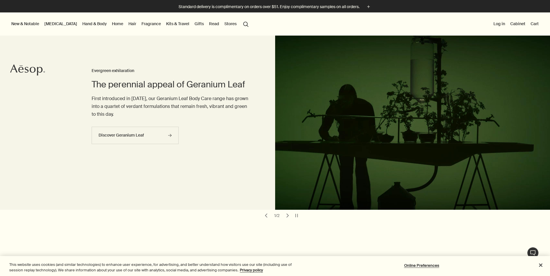
click at [111, 23] on link "Home" at bounding box center [118, 24] width 14 height 8
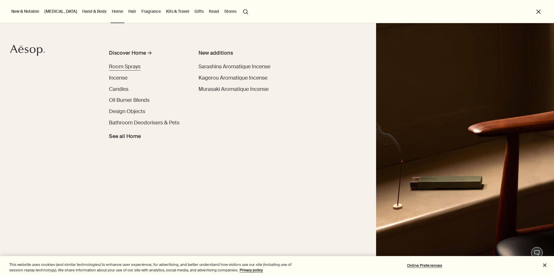
click at [129, 66] on span "Room Sprays" at bounding box center [125, 66] width 32 height 7
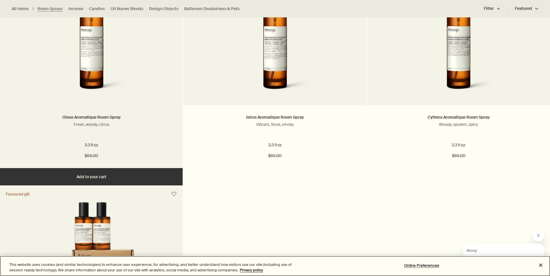
scroll to position [212, 0]
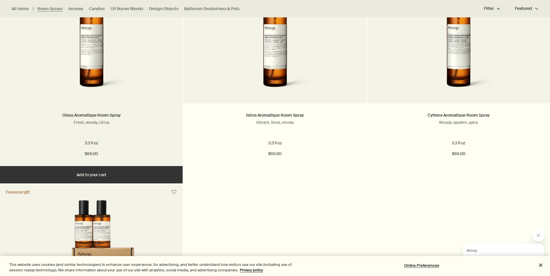
click at [101, 70] on img at bounding box center [91, 41] width 93 height 107
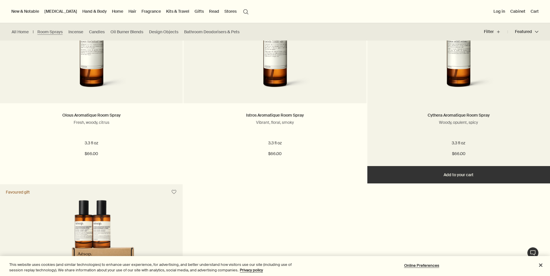
click at [449, 75] on img at bounding box center [458, 41] width 93 height 107
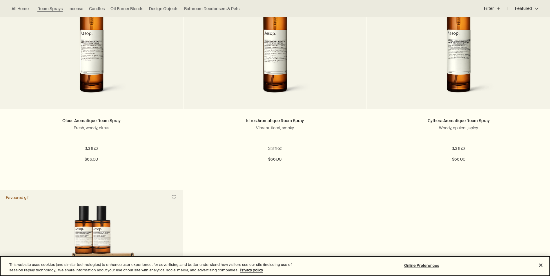
scroll to position [212, 0]
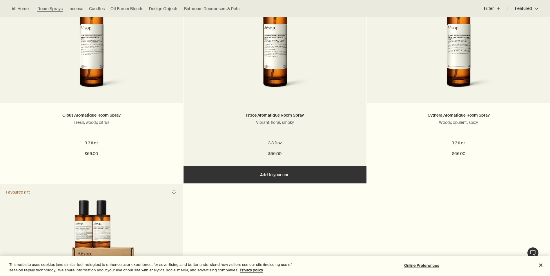
click at [273, 69] on img at bounding box center [274, 41] width 93 height 107
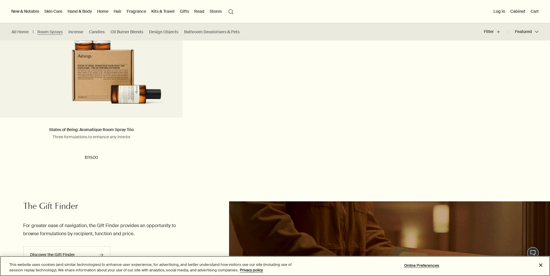
scroll to position [212, 0]
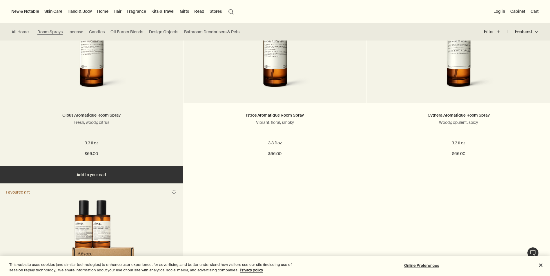
click at [101, 116] on link "Olous Aromatique Room Spray" at bounding box center [91, 115] width 58 height 5
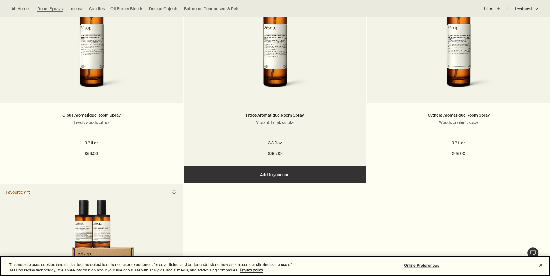
scroll to position [319, 0]
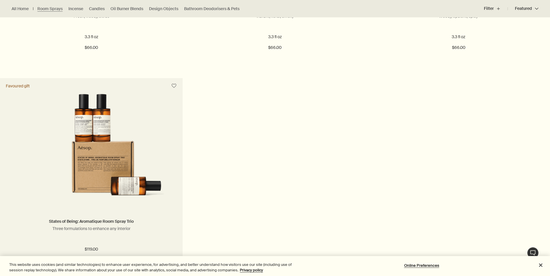
click at [87, 144] on img at bounding box center [91, 147] width 160 height 107
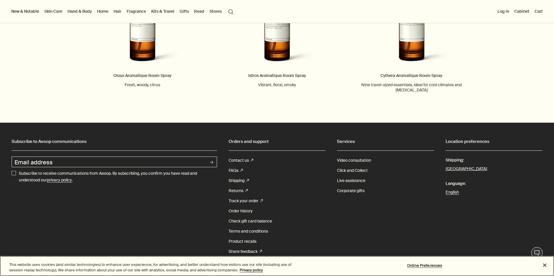
scroll to position [637, 0]
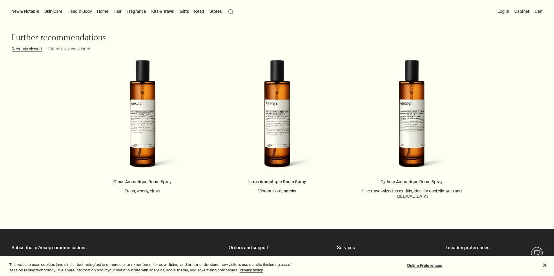
click at [145, 112] on link "Olous Aromatique Room Spray Fresh, woody, citrus" at bounding box center [142, 127] width 134 height 134
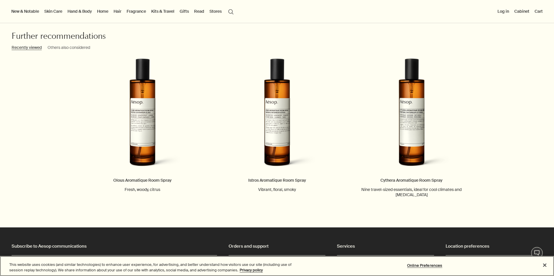
scroll to position [637, 0]
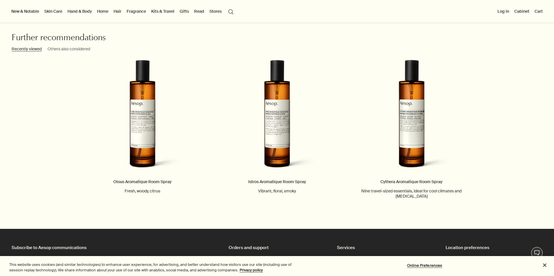
click at [79, 49] on h3 "Others also considered" at bounding box center [69, 49] width 43 height 7
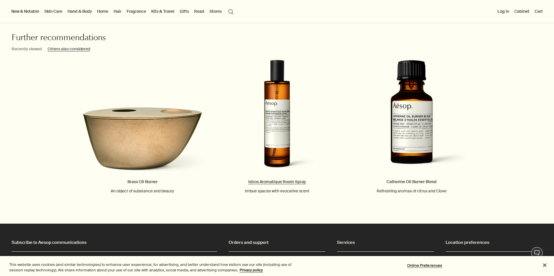
click at [280, 116] on link "Istros Aromatique Room Spray Imbue spaces with evocative scent" at bounding box center [277, 127] width 134 height 134
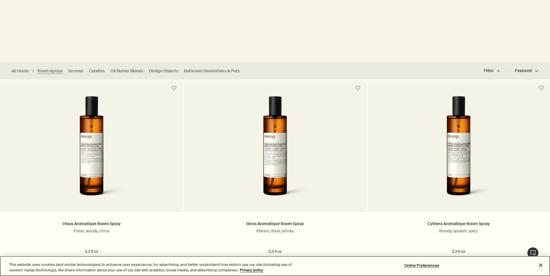
scroll to position [106, 0]
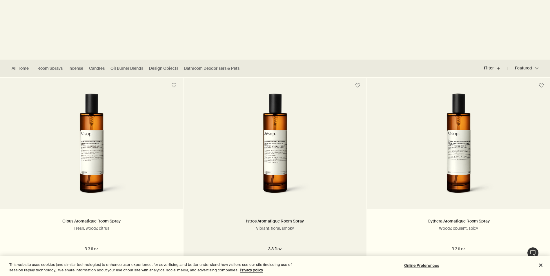
click at [287, 143] on img at bounding box center [274, 147] width 93 height 107
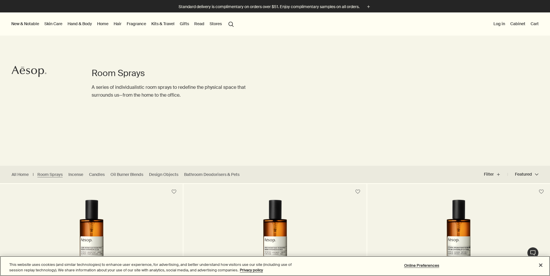
scroll to position [106, 0]
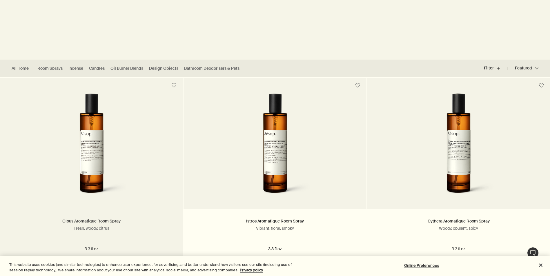
click at [109, 223] on link "Olous Aromatique Room Spray" at bounding box center [91, 221] width 58 height 5
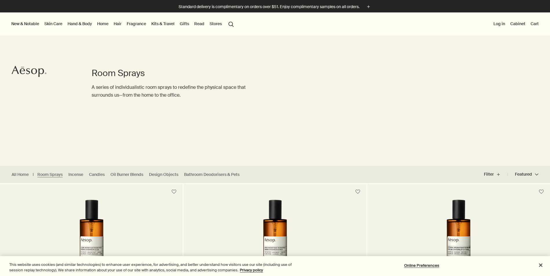
scroll to position [106, 0]
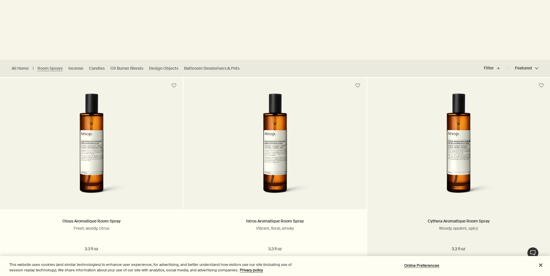
click at [459, 136] on img at bounding box center [458, 147] width 93 height 107
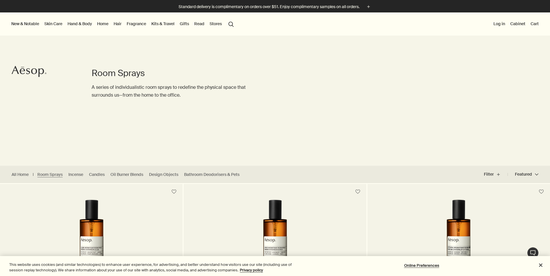
click at [19, 22] on button "New & Notable" at bounding box center [25, 24] width 30 height 8
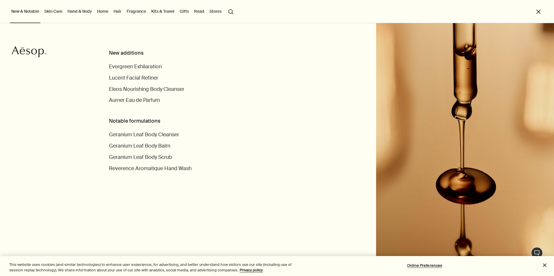
click at [101, 12] on link "Home" at bounding box center [103, 12] width 14 height 8
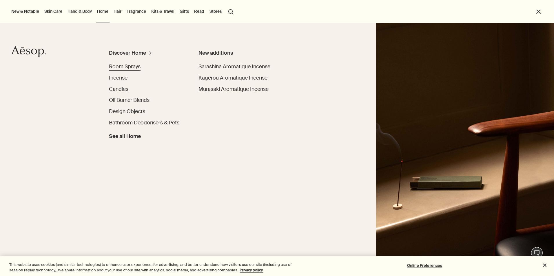
click at [128, 64] on span "Room Sprays" at bounding box center [125, 66] width 32 height 7
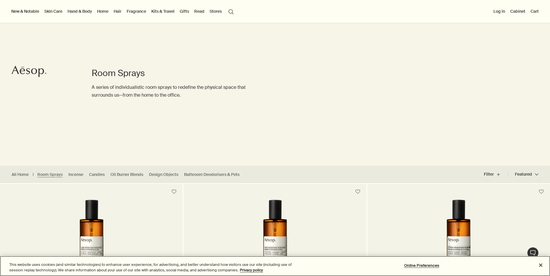
scroll to position [106, 0]
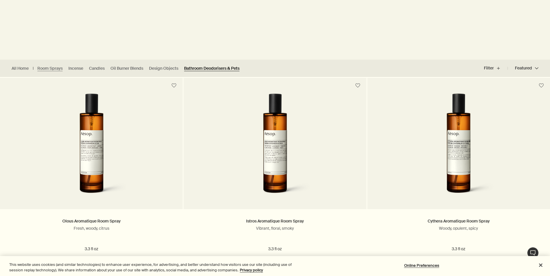
click at [198, 67] on link "Bathroom Deodorisers & Pets" at bounding box center [211, 69] width 55 height 6
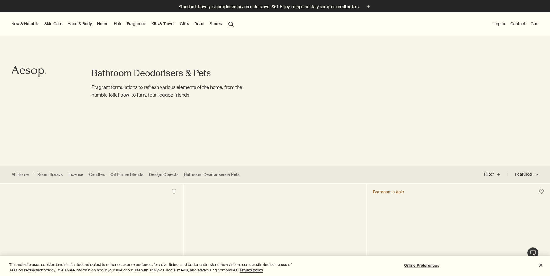
click at [104, 25] on link "Home" at bounding box center [103, 24] width 14 height 8
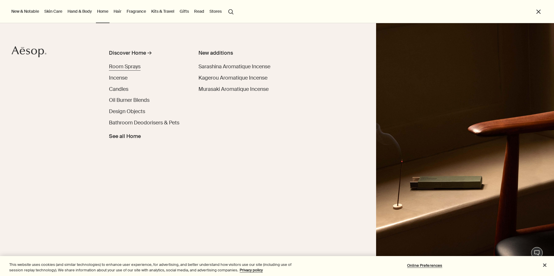
click at [115, 66] on span "Room Sprays" at bounding box center [125, 66] width 32 height 7
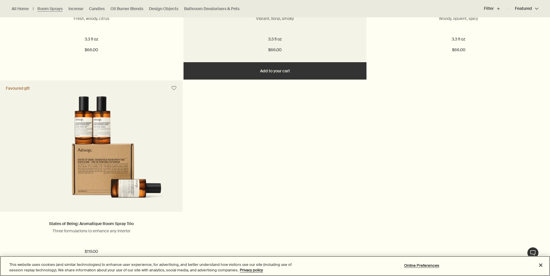
scroll to position [319, 0]
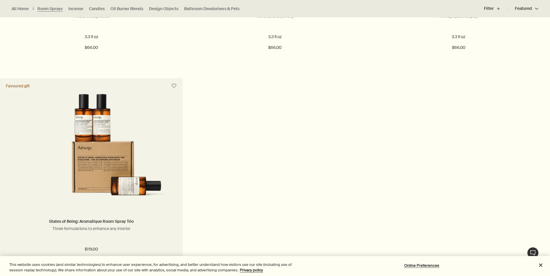
click at [100, 137] on img at bounding box center [91, 147] width 160 height 107
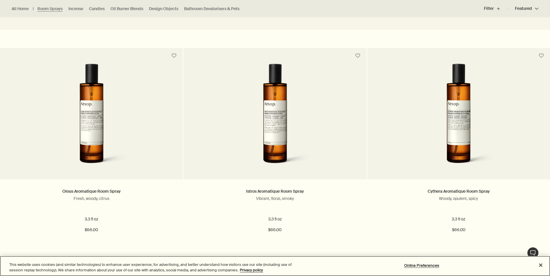
scroll to position [106, 0]
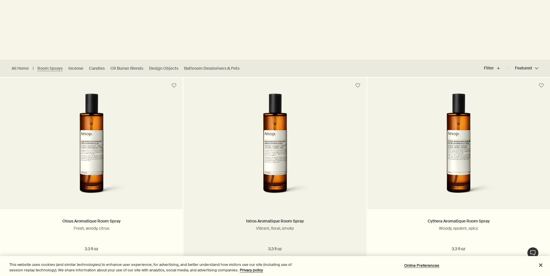
click at [274, 133] on img at bounding box center [274, 147] width 93 height 107
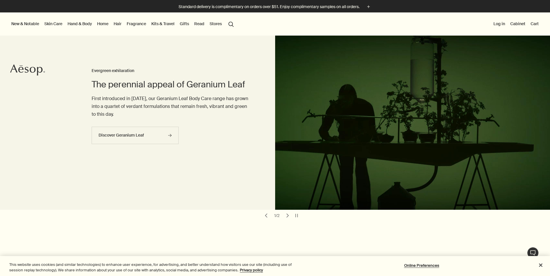
click at [105, 23] on link "Home" at bounding box center [103, 24] width 14 height 8
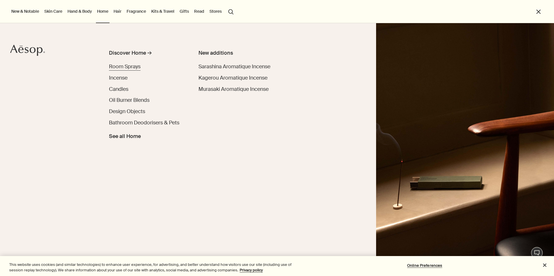
click at [122, 65] on span "Room Sprays" at bounding box center [125, 66] width 32 height 7
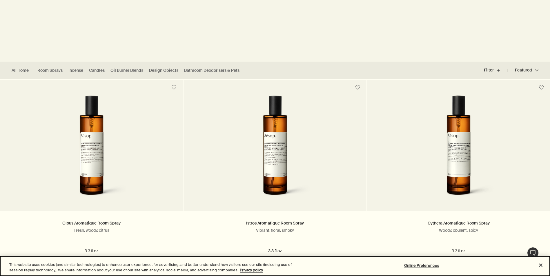
scroll to position [106, 0]
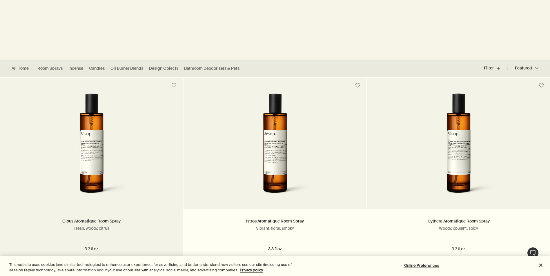
click at [90, 144] on img at bounding box center [91, 147] width 93 height 107
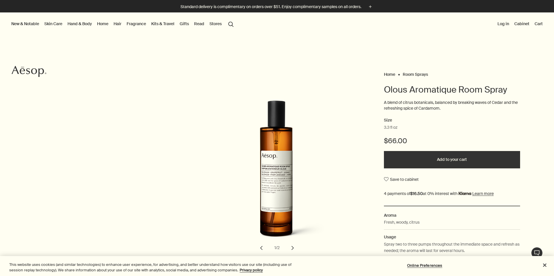
click at [291, 249] on button "chevron" at bounding box center [292, 248] width 13 height 13
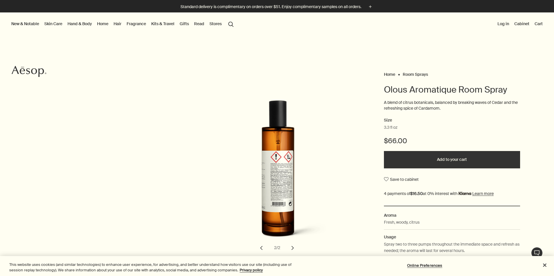
click at [291, 248] on button "chevron" at bounding box center [292, 248] width 13 height 13
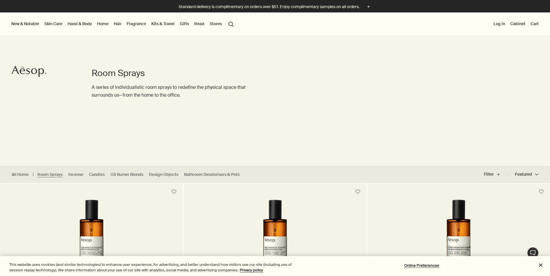
scroll to position [106, 0]
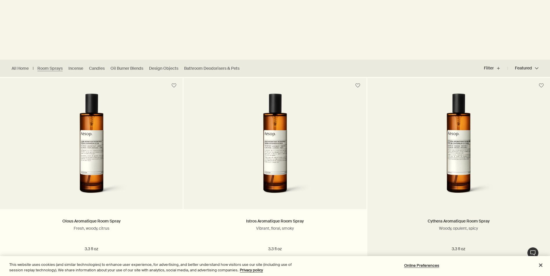
click at [461, 165] on img at bounding box center [458, 147] width 93 height 107
